Goal: Task Accomplishment & Management: Manage account settings

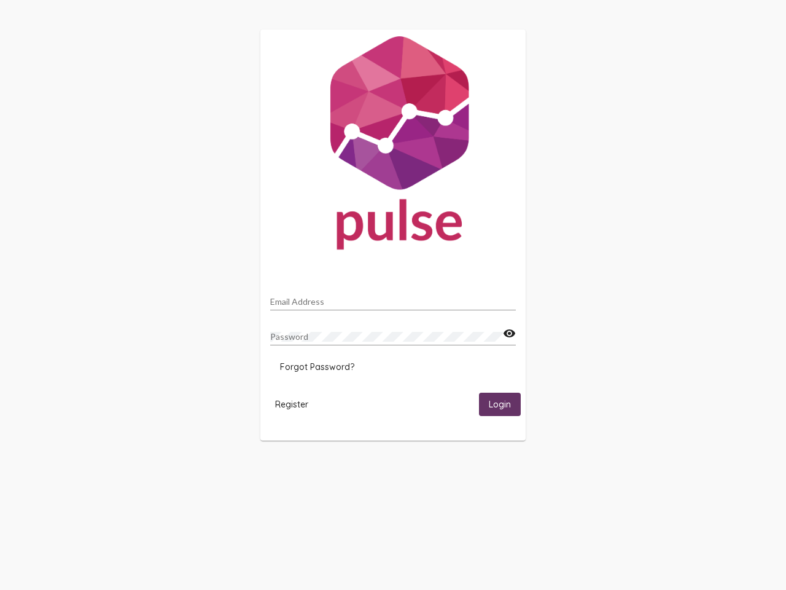
click at [393, 298] on input "Email Address" at bounding box center [393, 302] width 246 height 10
click at [509, 334] on mat-icon "visibility" at bounding box center [509, 333] width 13 height 15
click at [317, 367] on span "Forgot Password?" at bounding box center [317, 366] width 74 height 11
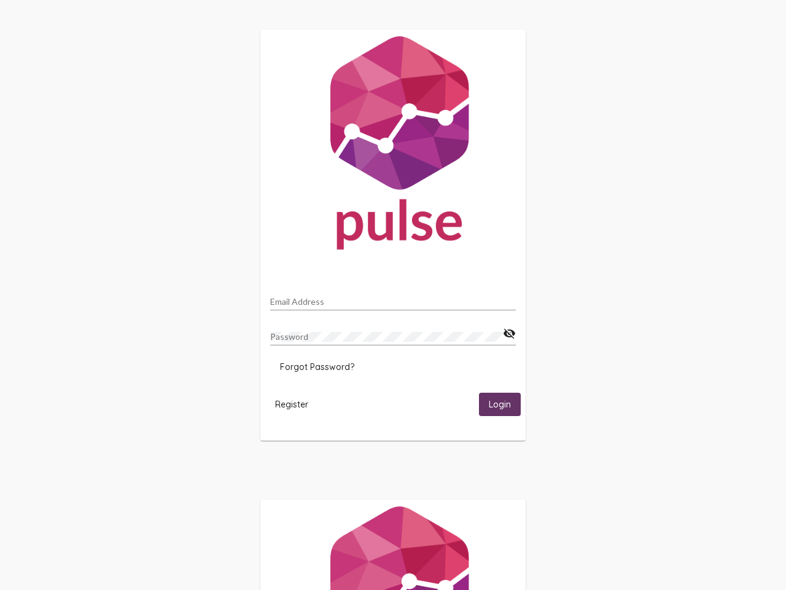
click at [292, 404] on span "Register" at bounding box center [291, 404] width 33 height 11
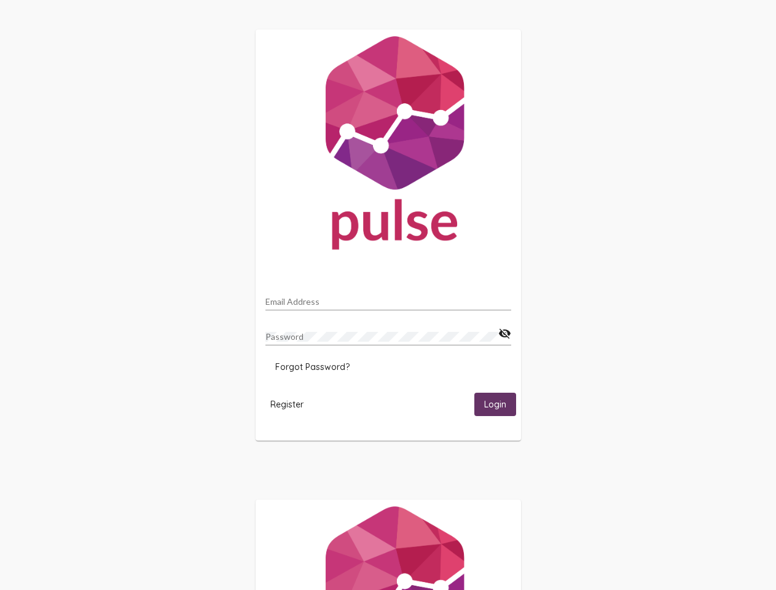
click at [500, 404] on span "Login" at bounding box center [495, 404] width 22 height 11
